Goal: Task Accomplishment & Management: Manage account settings

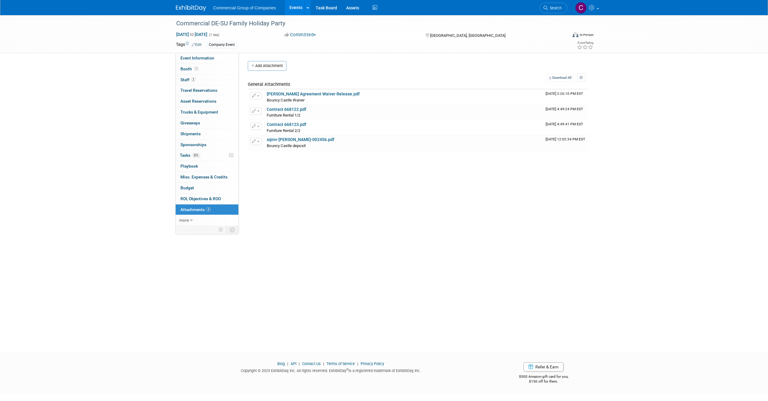
click at [184, 11] on div "Commercial Group of Companies Events Add Event Bulk Upload Events Shareable Eve…" at bounding box center [384, 7] width 417 height 15
click at [184, 9] on img at bounding box center [191, 8] width 30 height 6
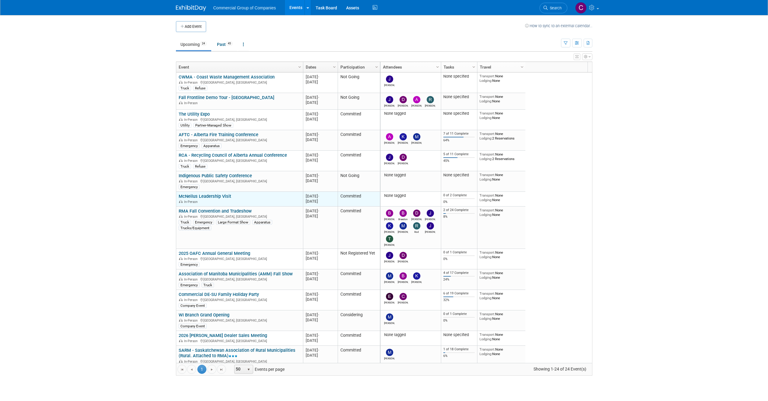
click at [212, 197] on link "McNeilus Leadership Visit" at bounding box center [205, 196] width 53 height 5
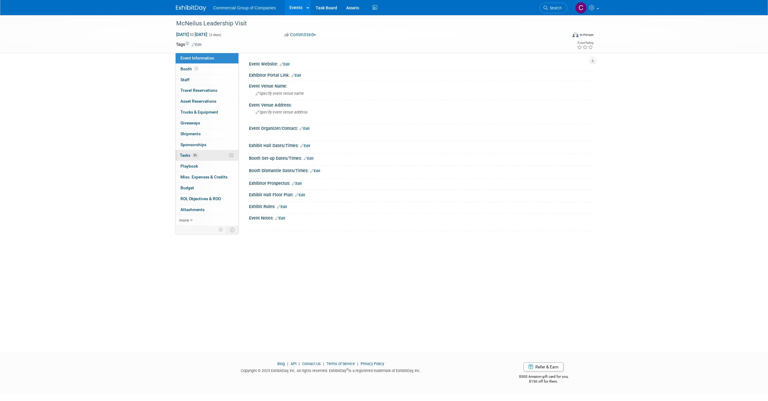
click at [203, 158] on link "0% Tasks 0%" at bounding box center [207, 155] width 63 height 11
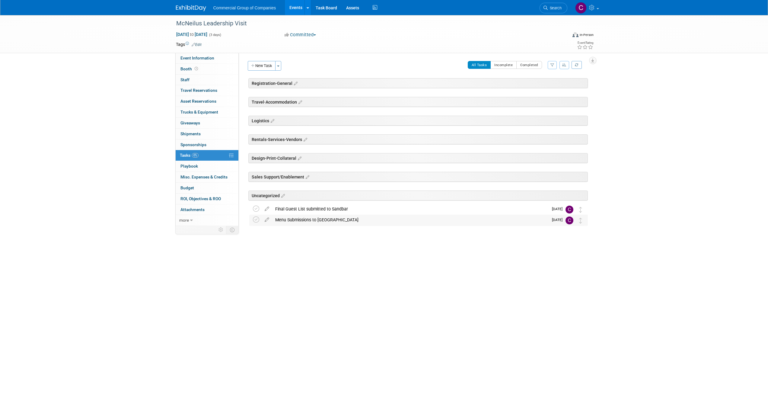
click at [263, 225] on td at bounding box center [267, 220] width 11 height 11
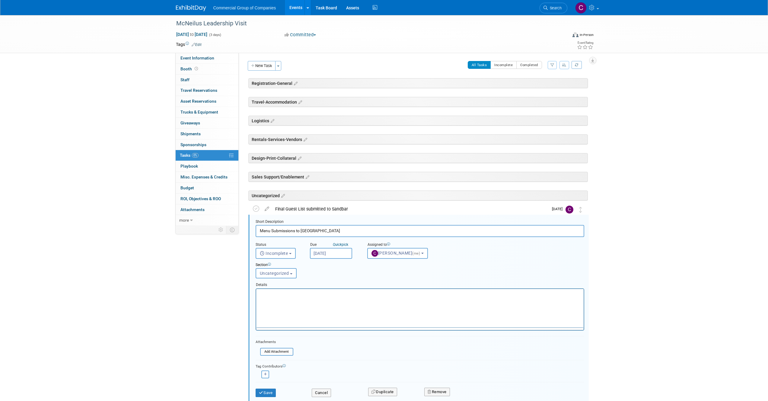
click at [259, 217] on body "Commercial Group of Companies Events Add Event Bulk Upload Events Shareable Eve…" at bounding box center [384, 200] width 768 height 401
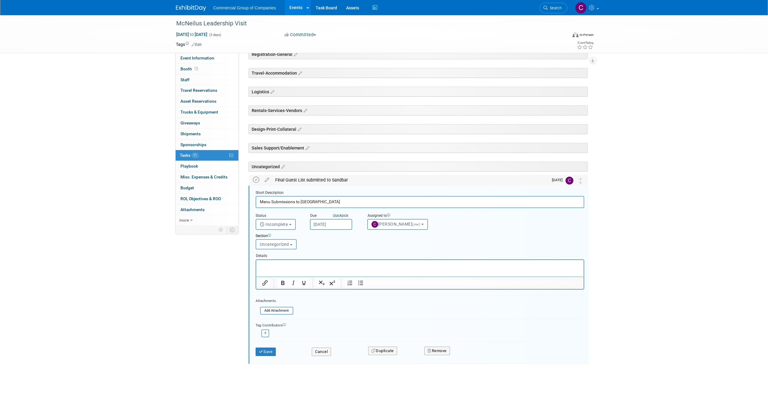
click at [255, 182] on icon at bounding box center [256, 180] width 6 height 6
click at [101, 160] on div "McNeilus Leadership Visit Nov 3, 2025 to Nov 5, 2025 (3 days) Nov 3, 2025 to No…" at bounding box center [384, 193] width 768 height 415
click at [256, 178] on icon at bounding box center [256, 180] width 6 height 6
click at [262, 349] on button "Save" at bounding box center [266, 352] width 21 height 8
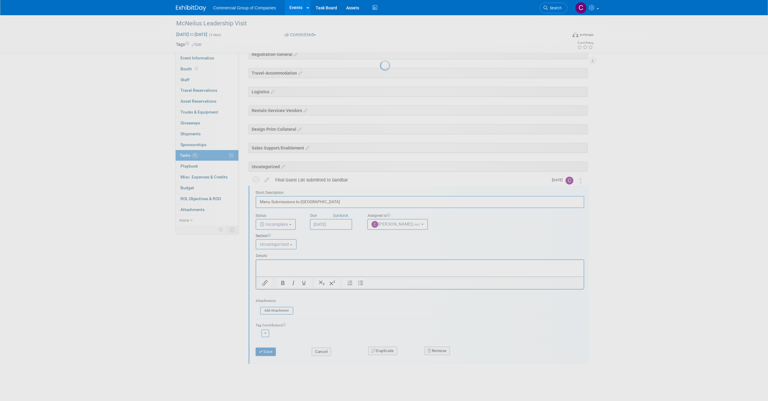
scroll to position [0, 0]
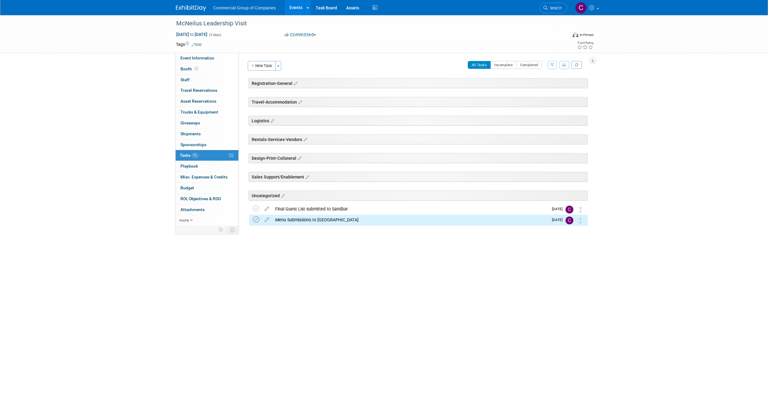
click at [257, 220] on icon at bounding box center [256, 219] width 6 height 6
